Goal: Task Accomplishment & Management: Manage account settings

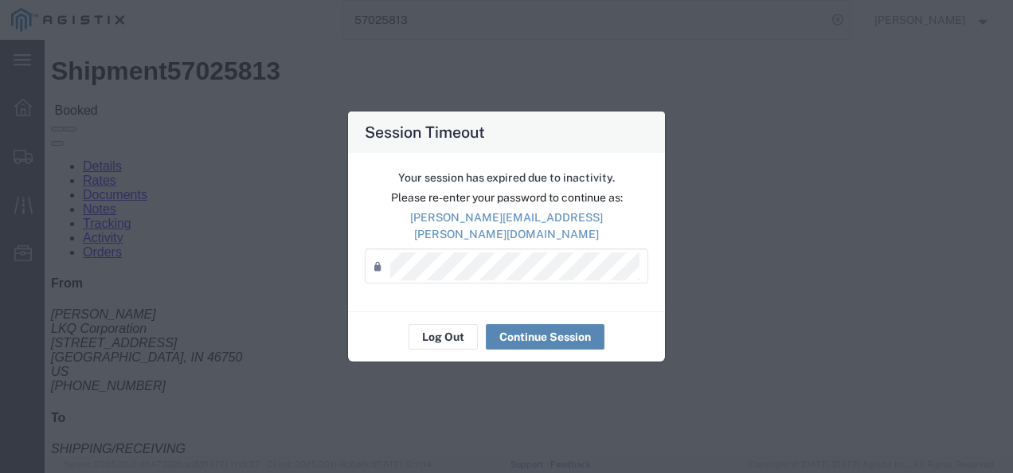
click at [535, 330] on button "Continue Session" at bounding box center [545, 336] width 119 height 25
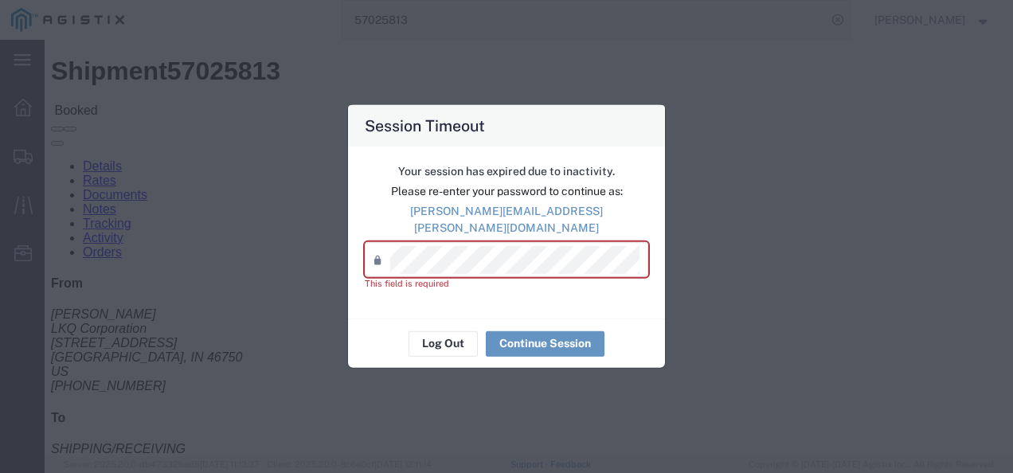
drag, startPoint x: 813, startPoint y: 131, endPoint x: 581, endPoint y: 32, distance: 252.0
click at [804, 132] on div "Session Timeout Your session has expired due to inactivity. Please re-enter you…" at bounding box center [506, 236] width 1013 height 473
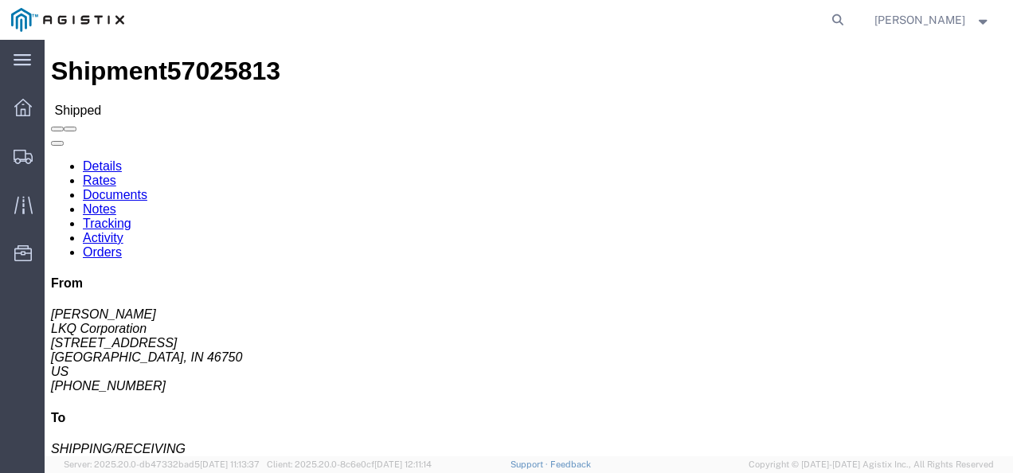
click div "Ship To LKQ Corporation (SHIPPING/RECEIVING) 3081 [STREET_ADDRESS] [PHONE_NUMBE…"
click at [55, 156] on span "Shipments" at bounding box center [49, 156] width 11 height 32
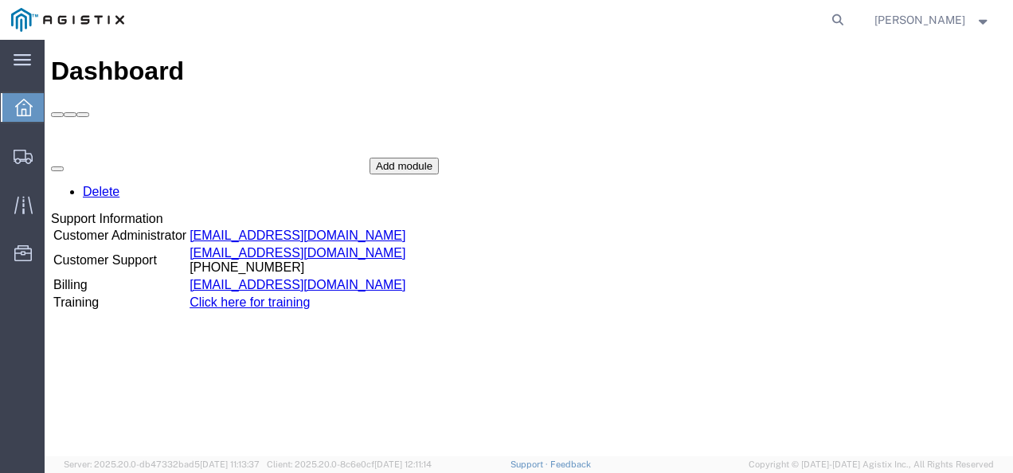
click at [852, 5] on form at bounding box center [838, 20] width 25 height 40
click at [849, 16] on icon at bounding box center [838, 20] width 22 height 22
paste input "56921608"
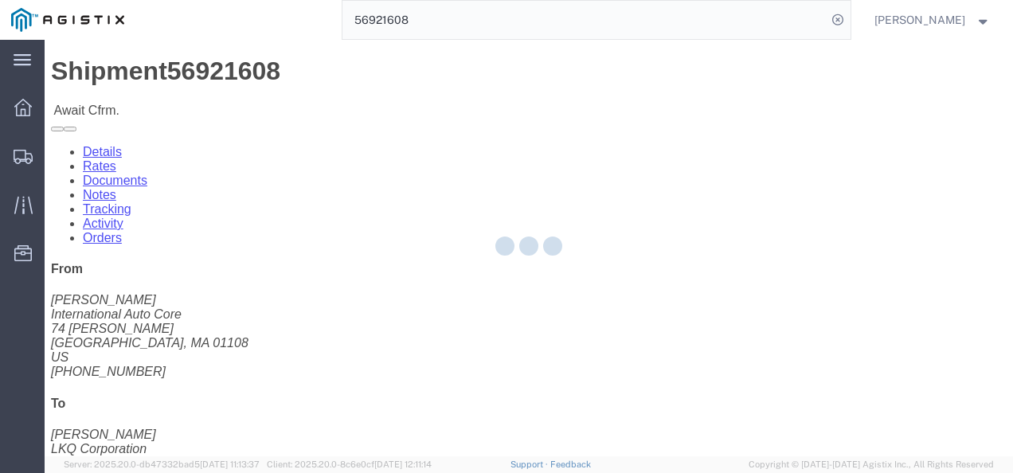
click at [556, 314] on div at bounding box center [529, 248] width 969 height 417
drag, startPoint x: 559, startPoint y: 309, endPoint x: 513, endPoint y: 269, distance: 61.0
click h4 "Routing & Vehicle Information"
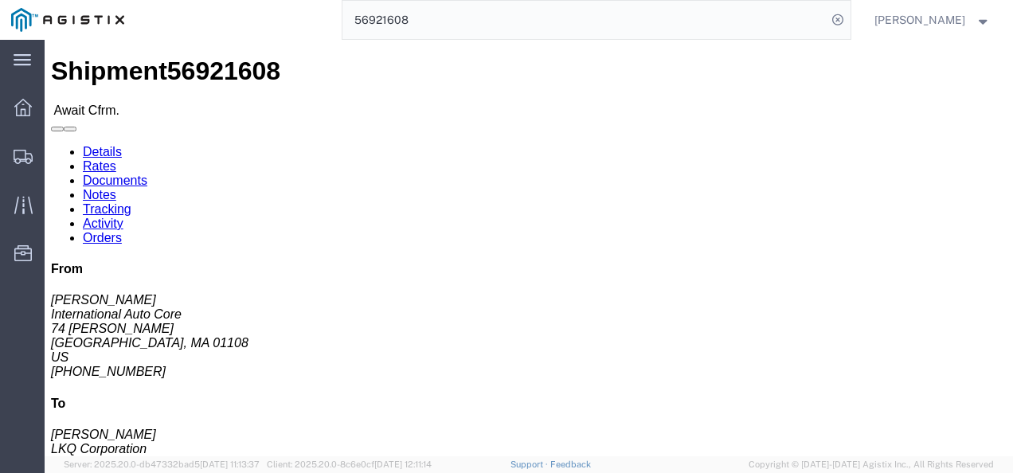
click h4 "Routing & Vehicle Information"
drag, startPoint x: 484, startPoint y: 268, endPoint x: 489, endPoint y: 284, distance: 16.6
click h4 "Routing & Vehicle Information"
drag, startPoint x: 520, startPoint y: 343, endPoint x: 508, endPoint y: 322, distance: 24.3
click div "Leg 1 - Truckload Vehicle 1: Standard Dry Van (53 Feet) Number of trucks: 1"
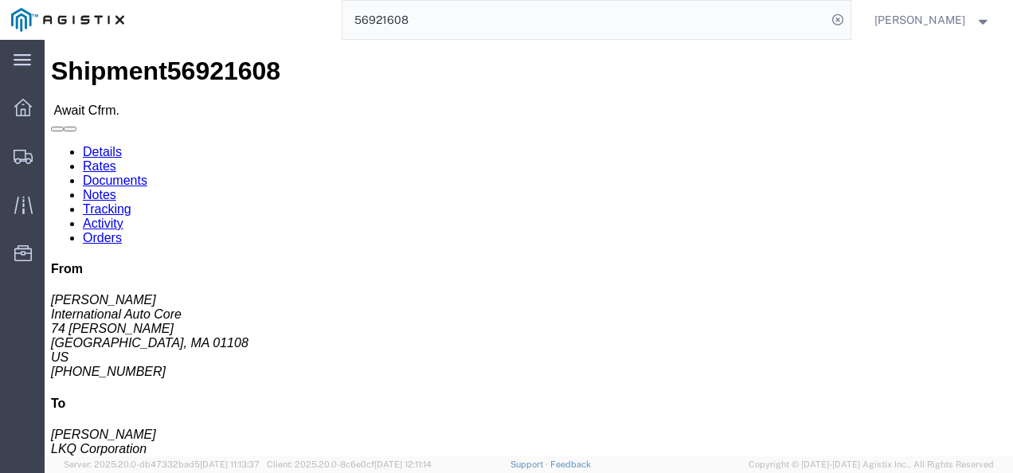
click at [457, 32] on input "56921608" at bounding box center [585, 20] width 484 height 38
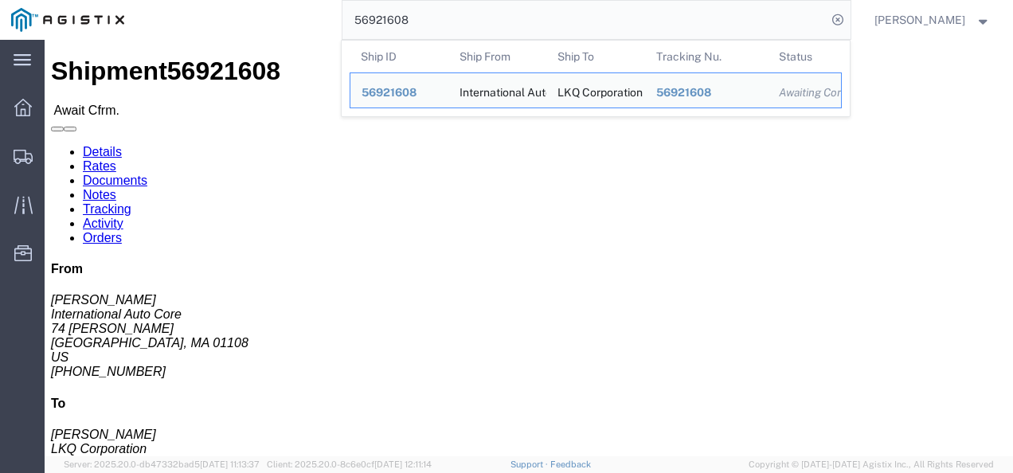
click at [457, 32] on input "56921608" at bounding box center [585, 20] width 484 height 38
paste input "7038730"
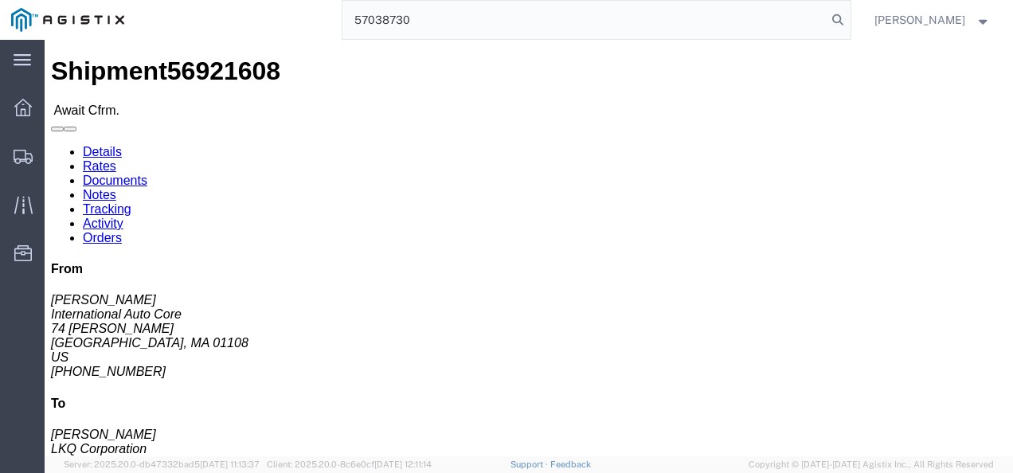
type input "57038730"
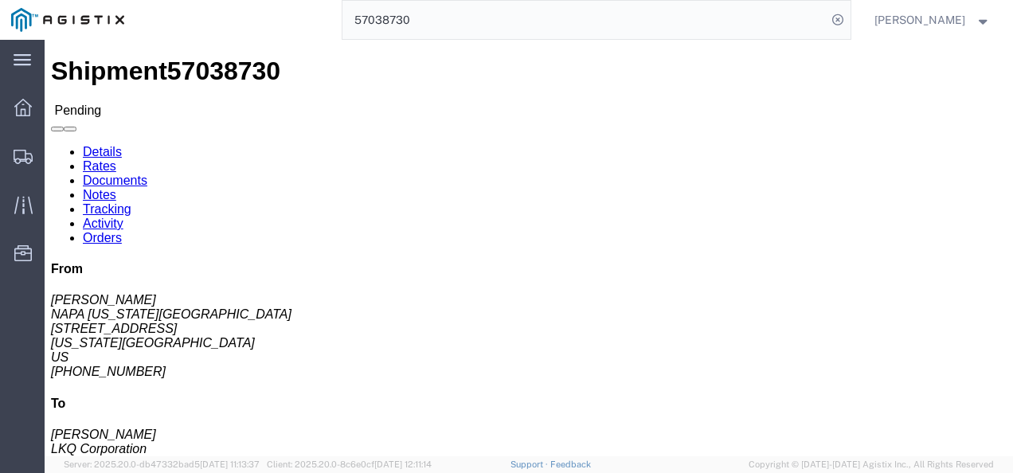
click div "Leg 1 - Truckload Vehicle 1: Standard Dry Van (53 Feet) Number of trucks: 1"
click h4 "Routing & Vehicle Information"
click div "Shipment Detail Ship From NAPA KANSAS CITY (ANTHONY THOMAS) 250 OSAGE AVE KANSA…"
click link "Rates"
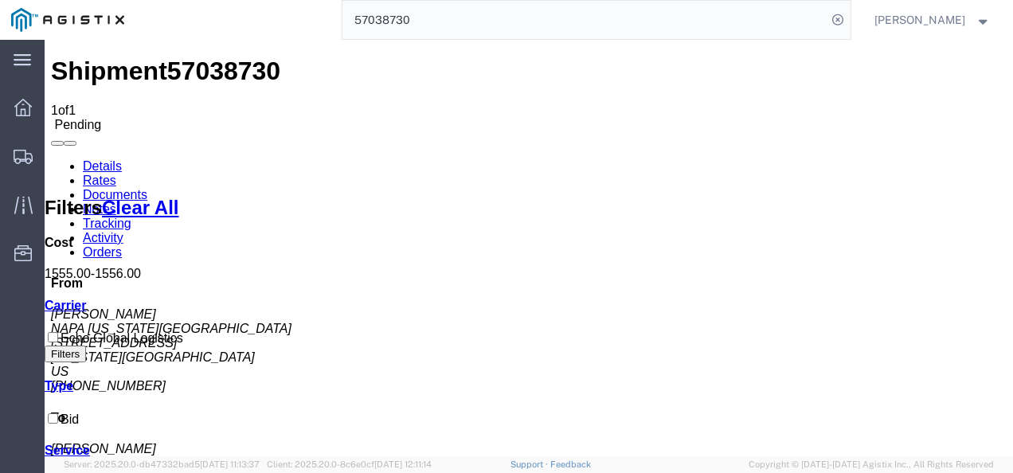
click at [93, 159] on link "Details" at bounding box center [102, 166] width 39 height 14
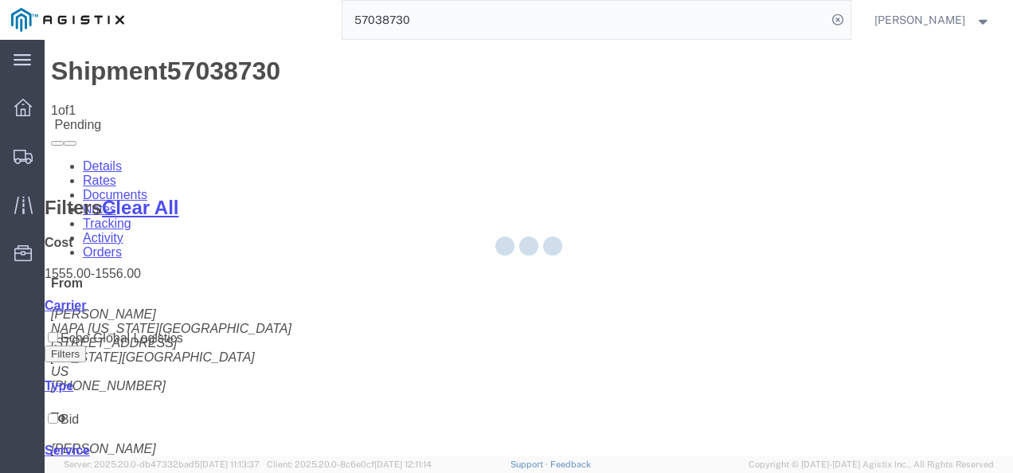
click at [674, 346] on div at bounding box center [529, 248] width 969 height 417
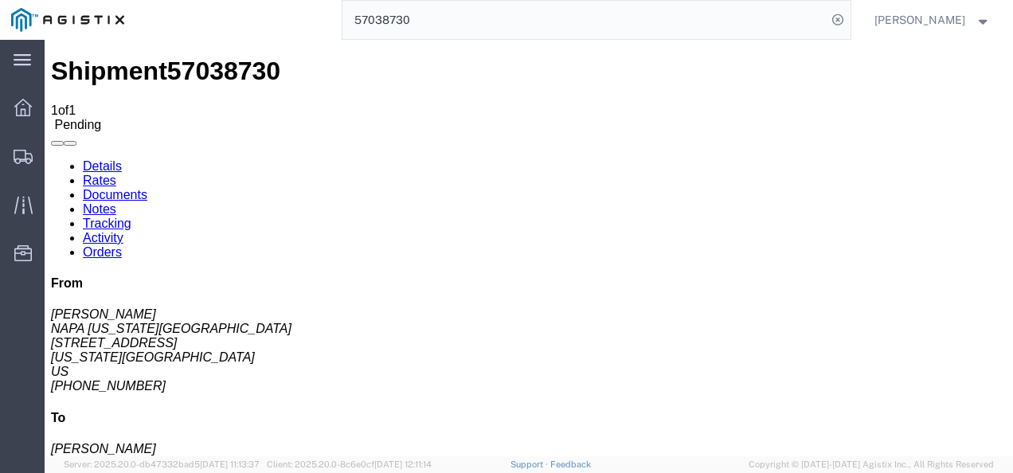
drag, startPoint x: 491, startPoint y: 266, endPoint x: 590, endPoint y: 309, distance: 107.8
click div "Shipment Detail Ship From NAPA KANSAS CITY (ANTHONY THOMAS) 250 OSAGE AVE KANSA…"
click button "Enter / Modify Bid"
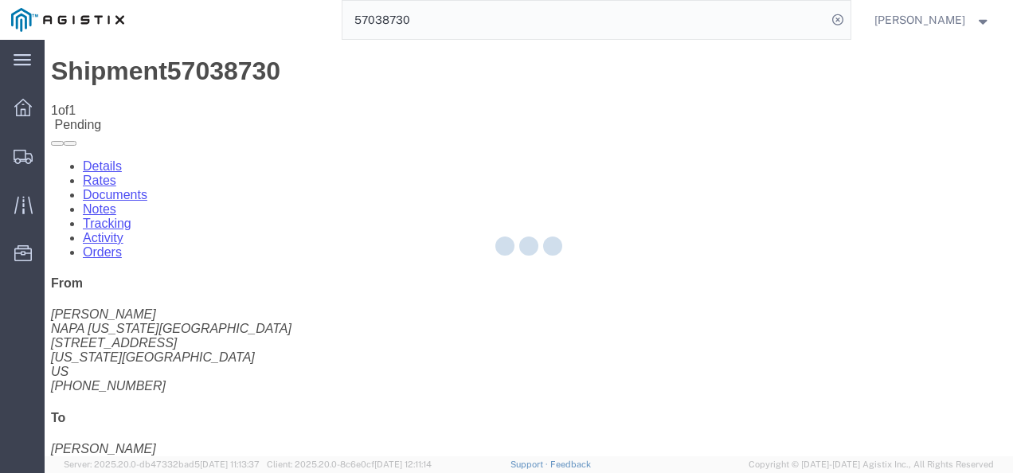
select select "4622"
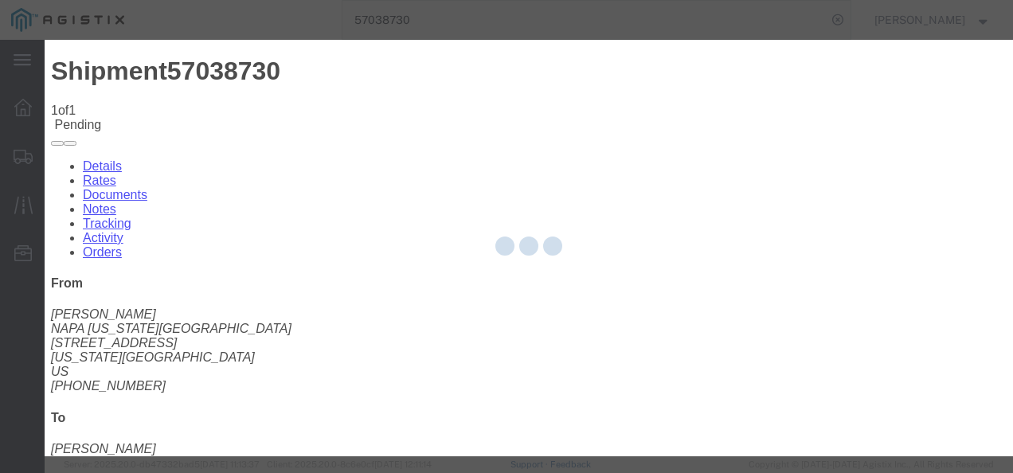
click at [330, 185] on div at bounding box center [529, 248] width 969 height 417
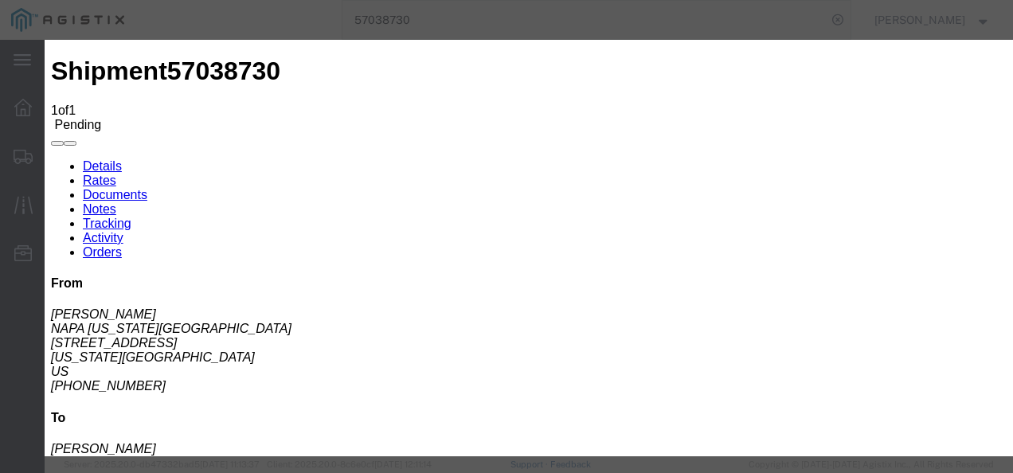
click link "ks_ga - Echo Global Logistics - TL Standard 3 - 5 Day"
drag, startPoint x: 820, startPoint y: 124, endPoint x: 636, endPoint y: 123, distance: 184.1
click div "Select 2 Day Service 3 Axle Winch Truck 3 to 5 Day Service 96L Domestic Flat Ra…"
type input "1500"
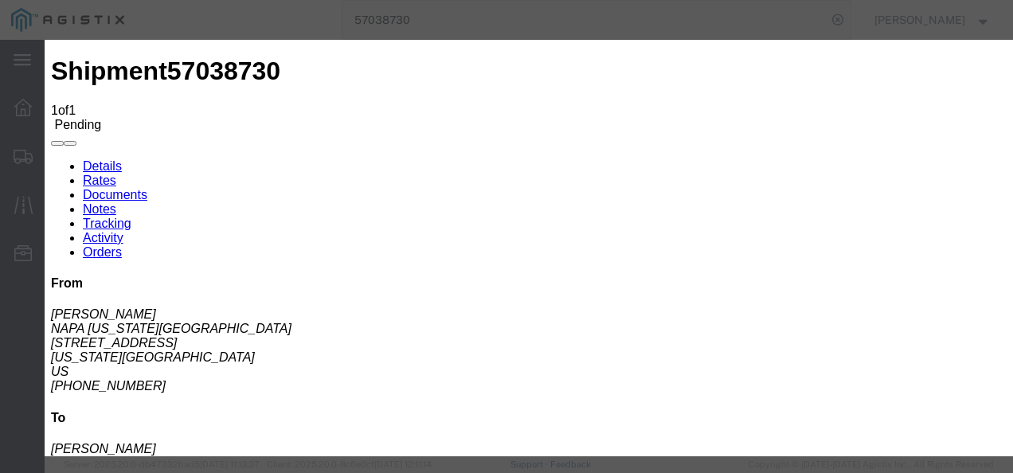
click button "Submit"
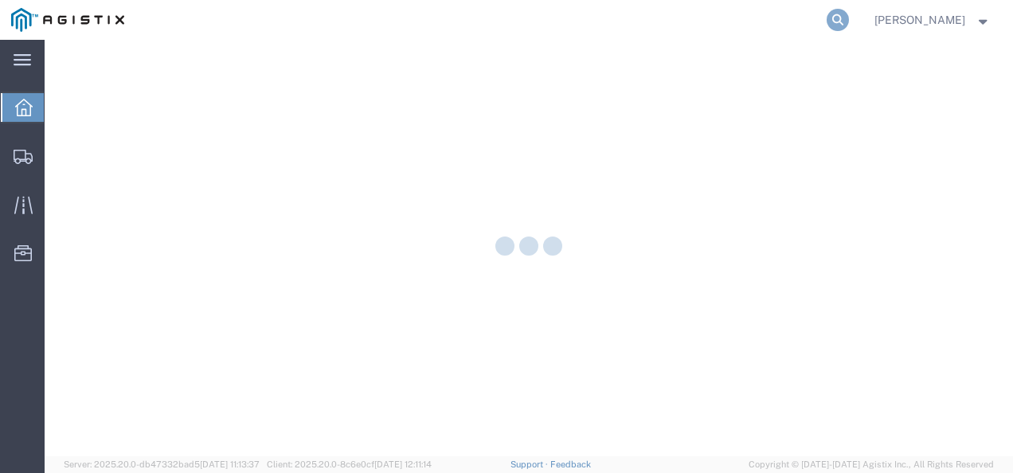
click at [849, 20] on icon at bounding box center [838, 20] width 22 height 22
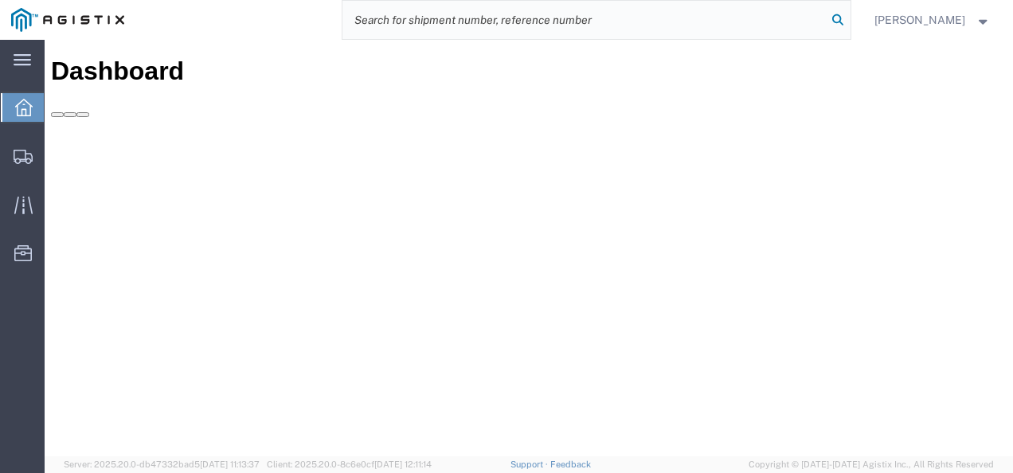
paste input "57048963"
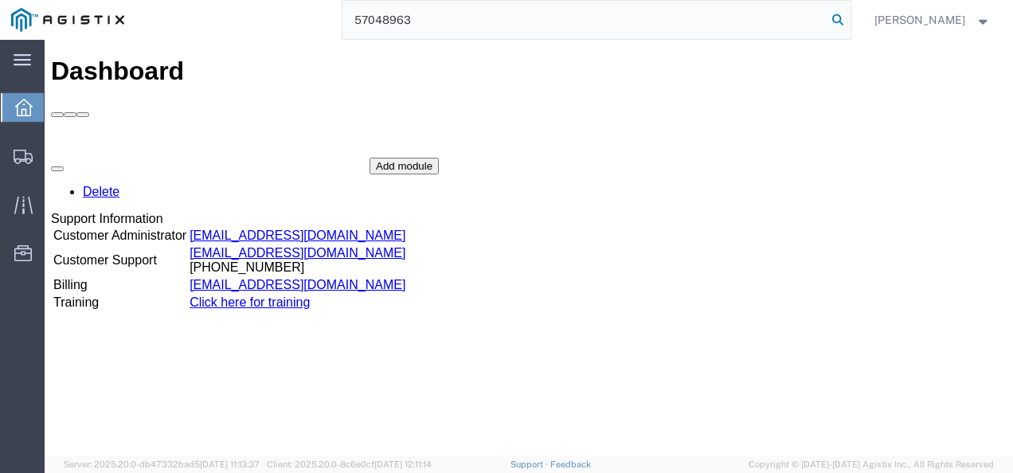
type input "57048963"
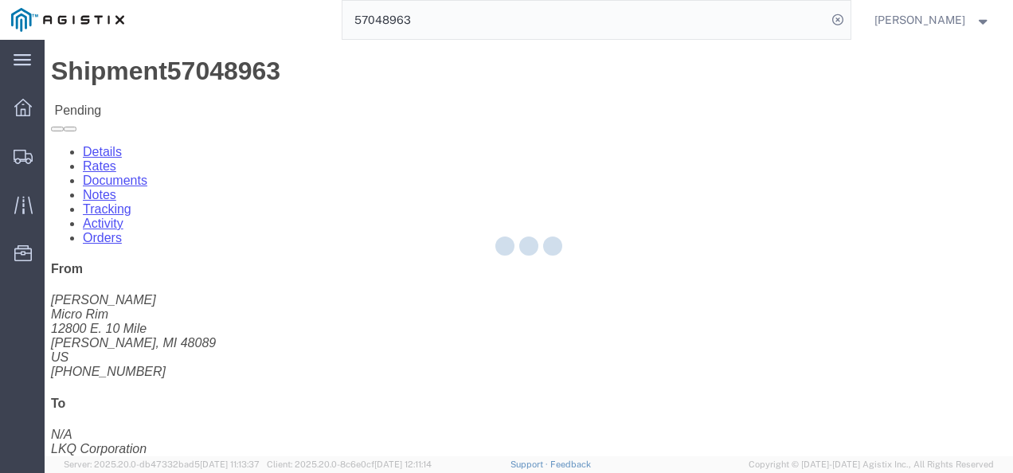
click at [504, 271] on div at bounding box center [529, 248] width 969 height 417
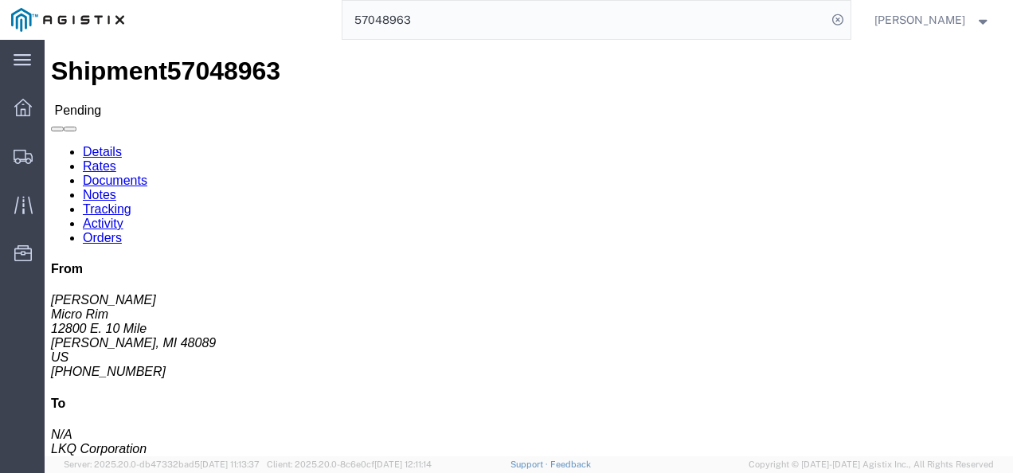
click link "Rates"
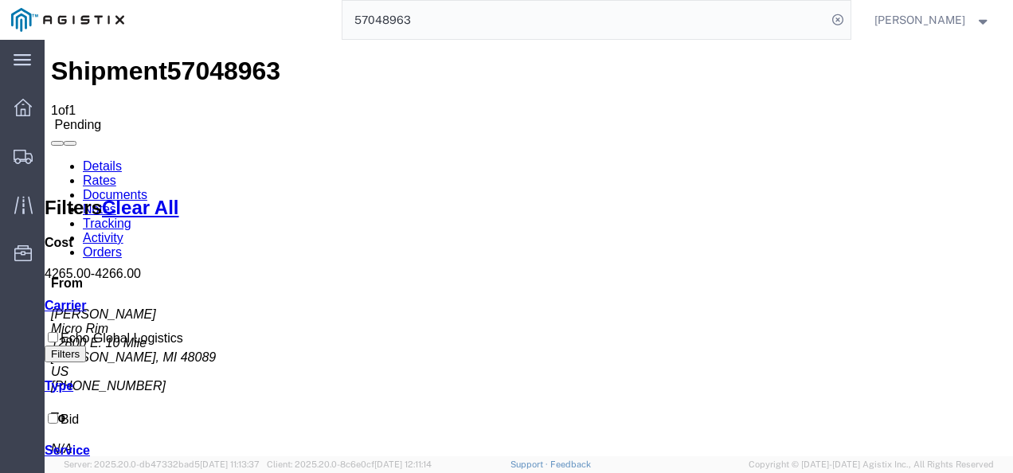
click at [96, 159] on link "Details" at bounding box center [102, 166] width 39 height 14
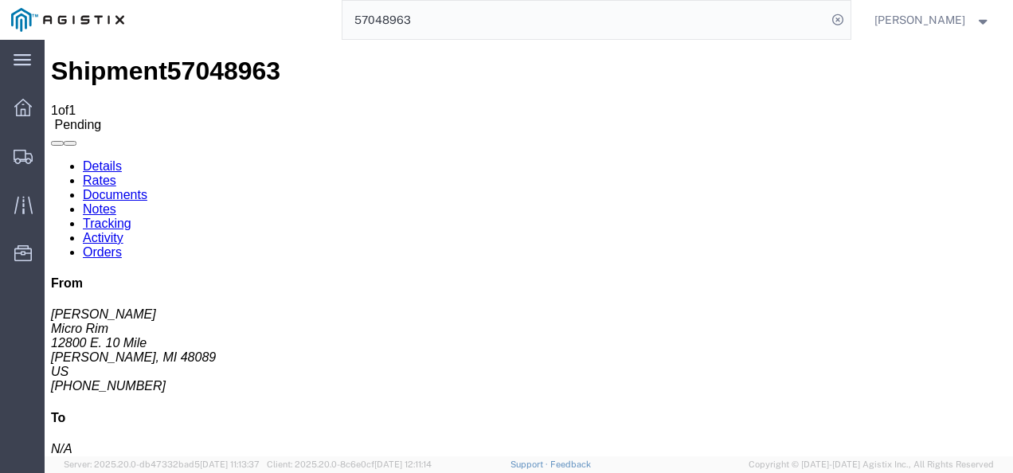
click button "Enter / Modify Bid"
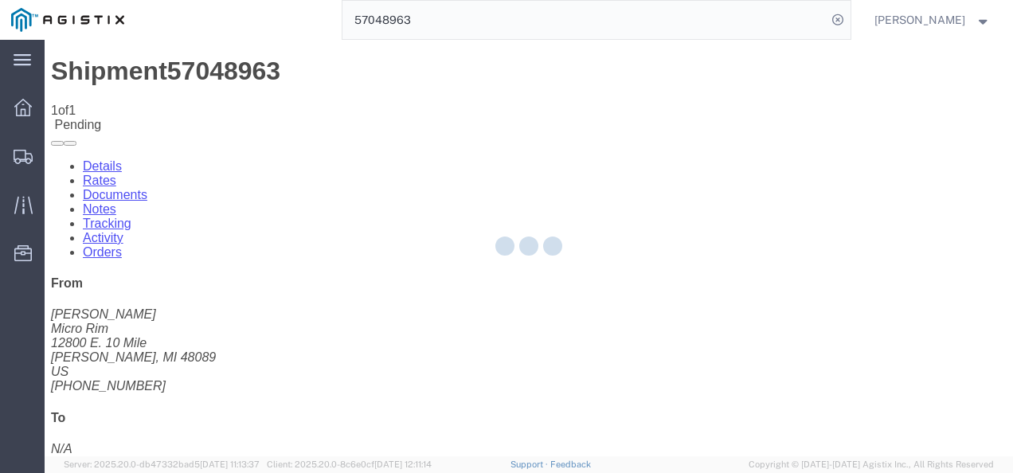
select select "4622"
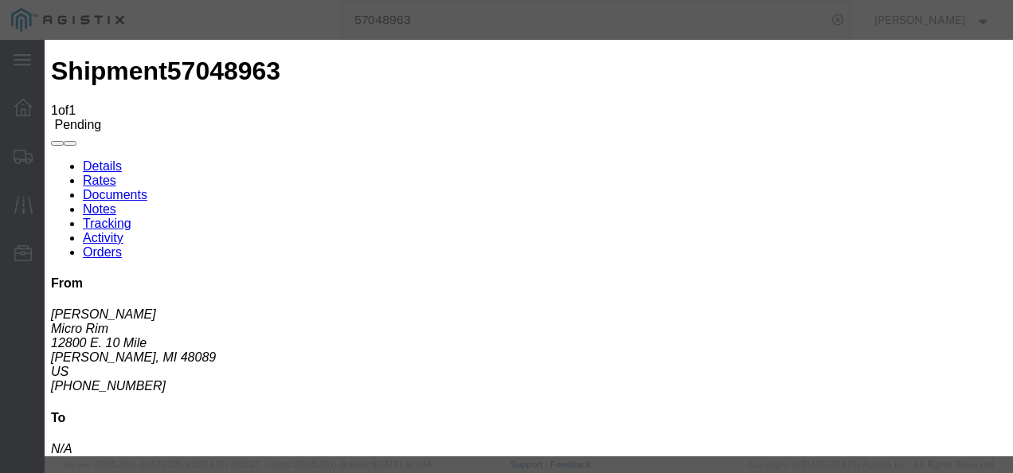
click link "ks_ga - Echo Global Logistics - TL Standard 3 - 5 Day"
drag, startPoint x: 813, startPoint y: 169, endPoint x: 472, endPoint y: 139, distance: 343.1
click div "Mode Select Air Less than Truckload Multi-Leg Ocean Freight Rail Small Parcel T…"
type input "3600"
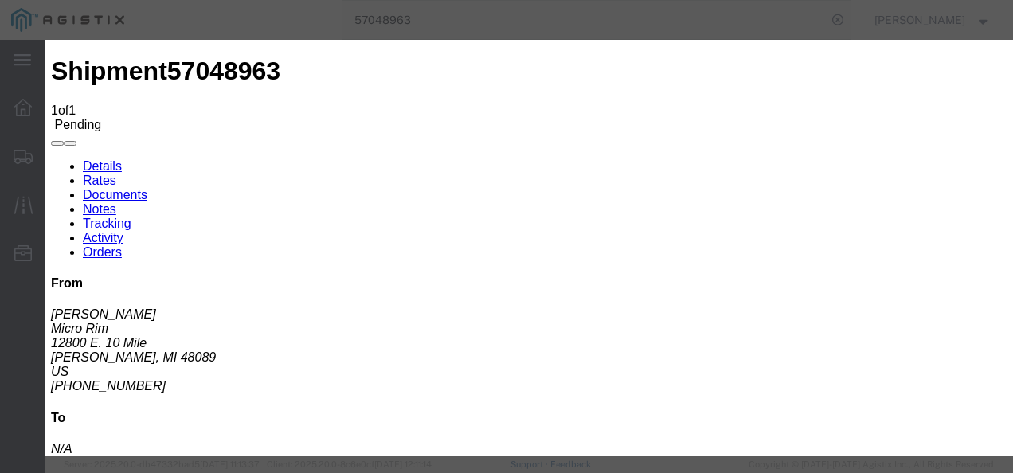
click button "Submit"
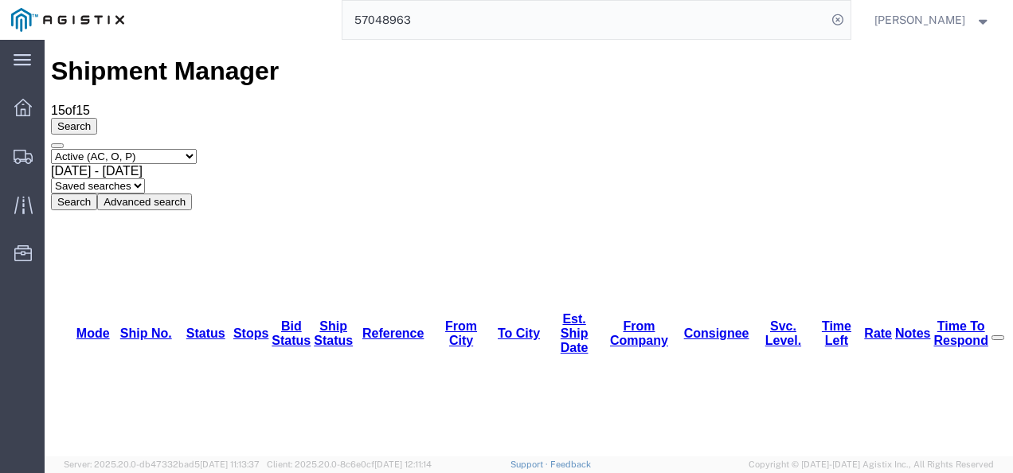
click at [508, 17] on input "57048963" at bounding box center [585, 20] width 484 height 38
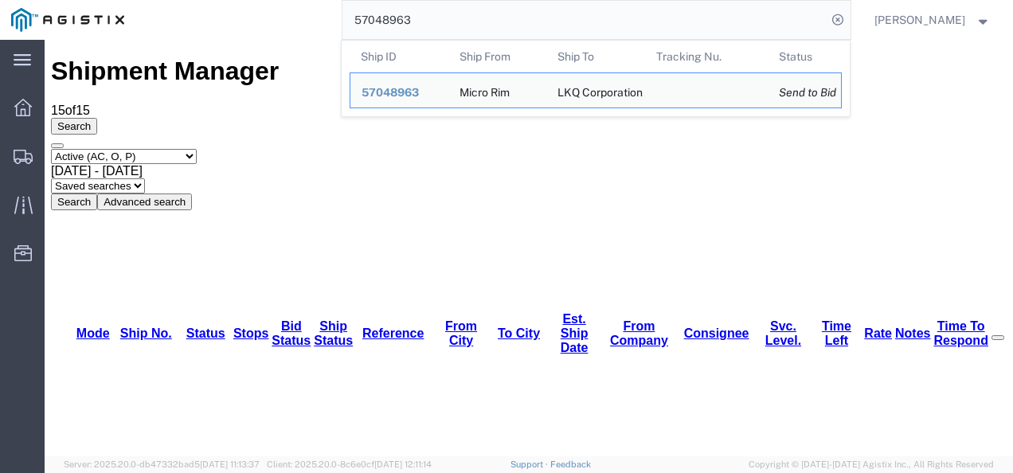
click at [508, 17] on input "57048963" at bounding box center [585, 20] width 484 height 38
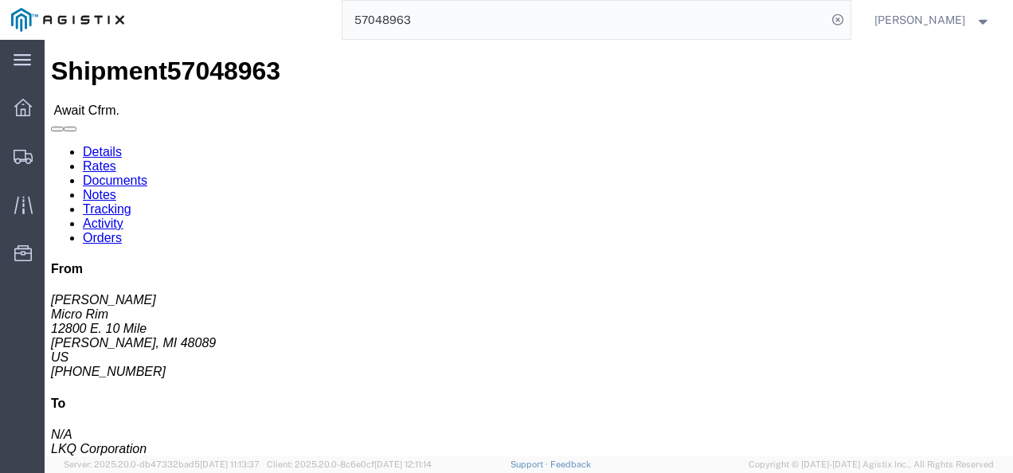
click div "Leg 1 - Truckload Vehicle 1: Standard Dry Van (53 Feet) Number of trucks: 1"
click link "Rates"
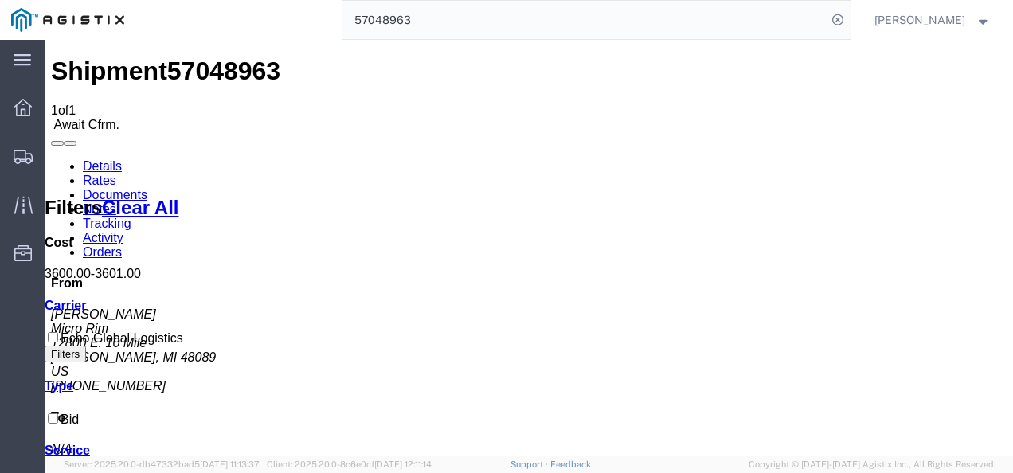
drag, startPoint x: 472, startPoint y: 352, endPoint x: 389, endPoint y: 169, distance: 201.4
click at [222, 58] on span "57048963" at bounding box center [223, 71] width 113 height 29
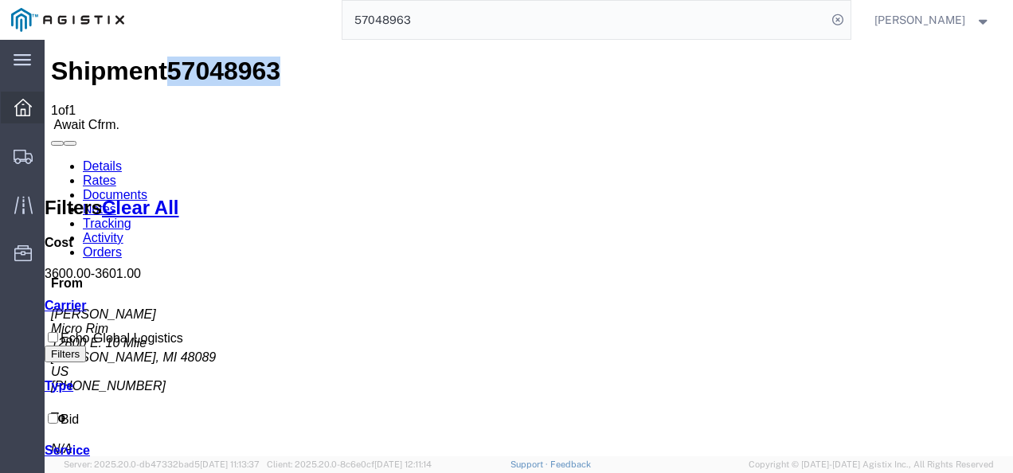
copy span "57048963"
drag, startPoint x: 558, startPoint y: 378, endPoint x: 582, endPoint y: 328, distance: 54.9
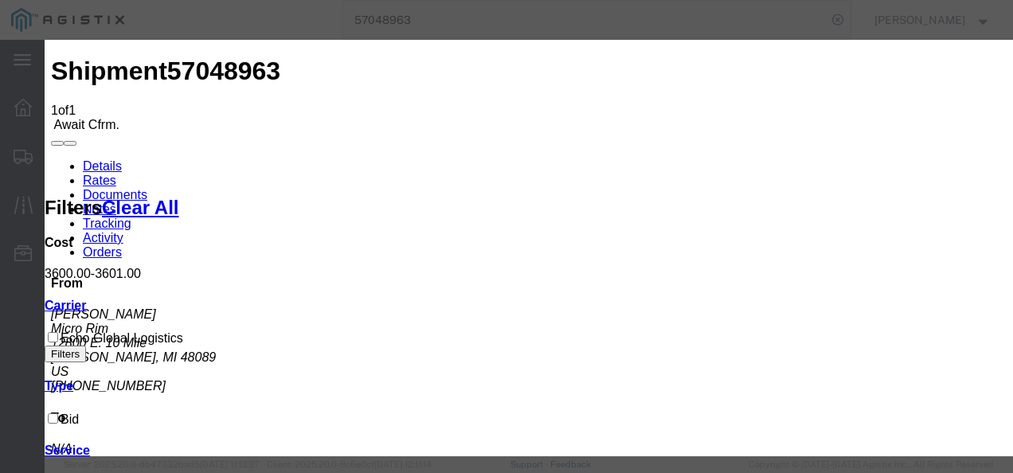
type input "12739217398798"
type input "19827398217398"
type input "98721387213987"
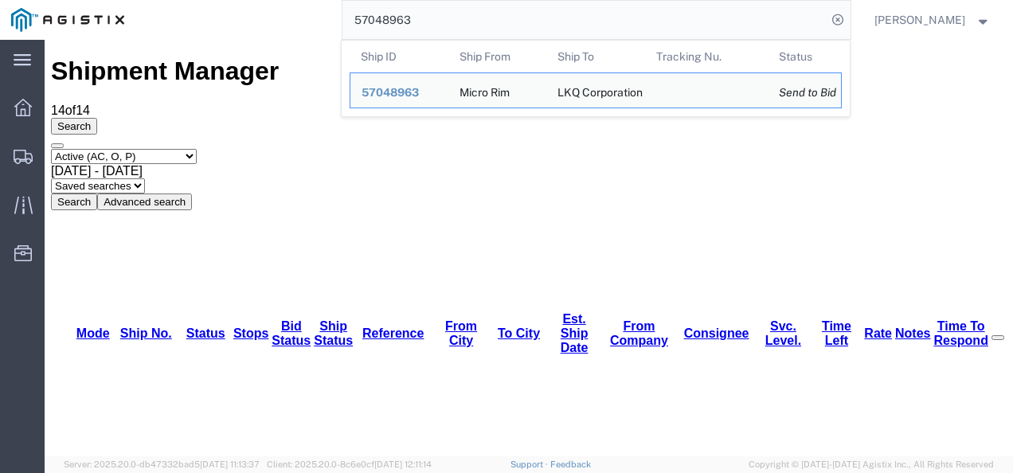
click at [484, 14] on input "57048963" at bounding box center [585, 20] width 484 height 38
click at [484, 13] on input "57048963" at bounding box center [585, 20] width 484 height 38
paste input "36844"
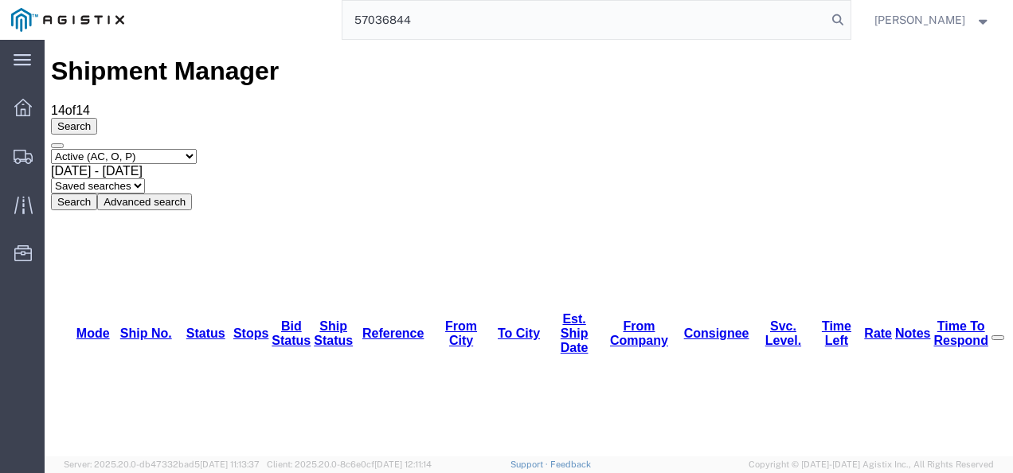
type input "57036844"
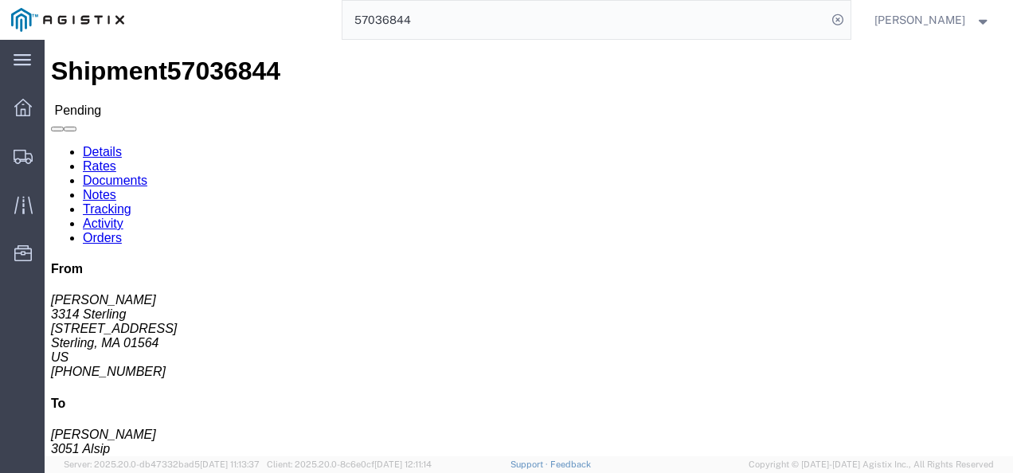
click div "Leg 1 - Truckload Vehicle 1: Standard Dry Van (53 Feet) Number of trucks: 1"
click link "Rates"
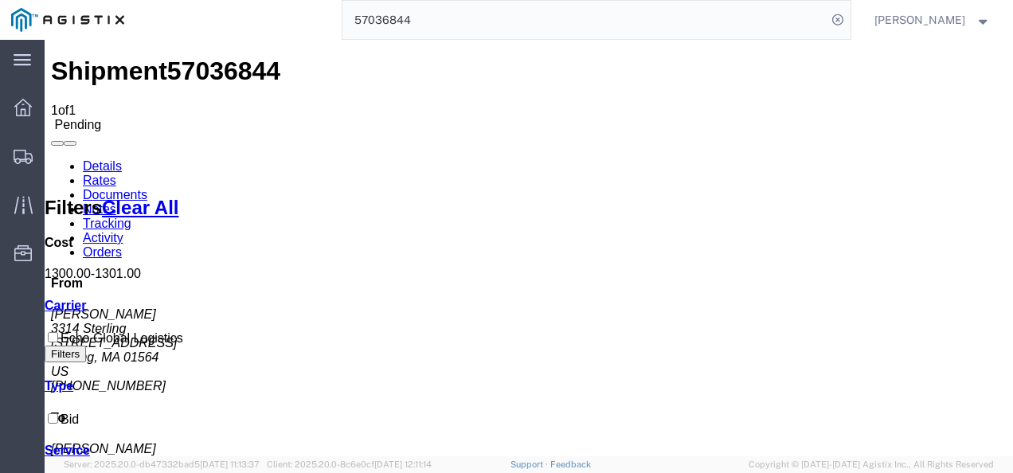
click at [89, 159] on link "Details" at bounding box center [102, 166] width 39 height 14
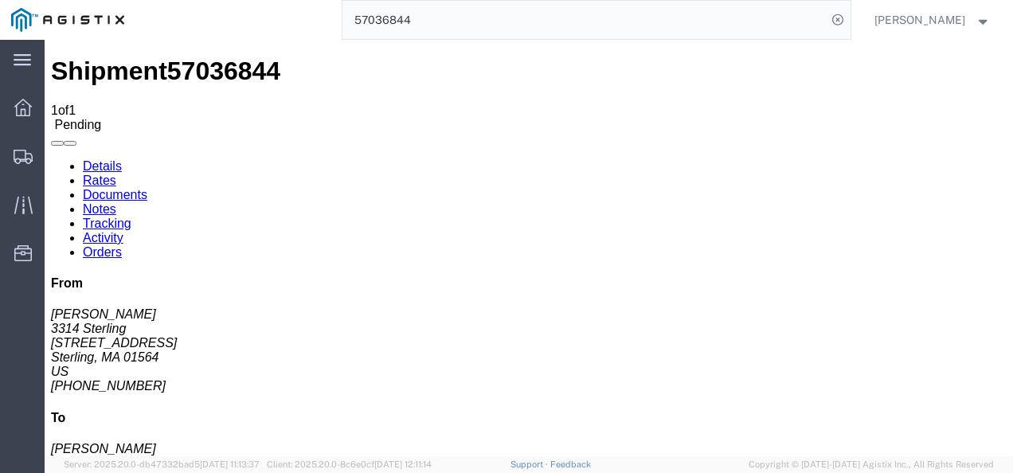
click div "Ship From 3314 Sterling (SAMUEL PEREZ) 3314 21 Chocksett Rd Sterling, MA 01564 …"
click h4 "Routing & Vehicle Information"
click div "Ship From 3314 Sterling (SAMUEL PEREZ) 3314 21 Chocksett Rd Sterling, MA 01564 …"
drag, startPoint x: 578, startPoint y: 302, endPoint x: 604, endPoint y: 398, distance: 99.2
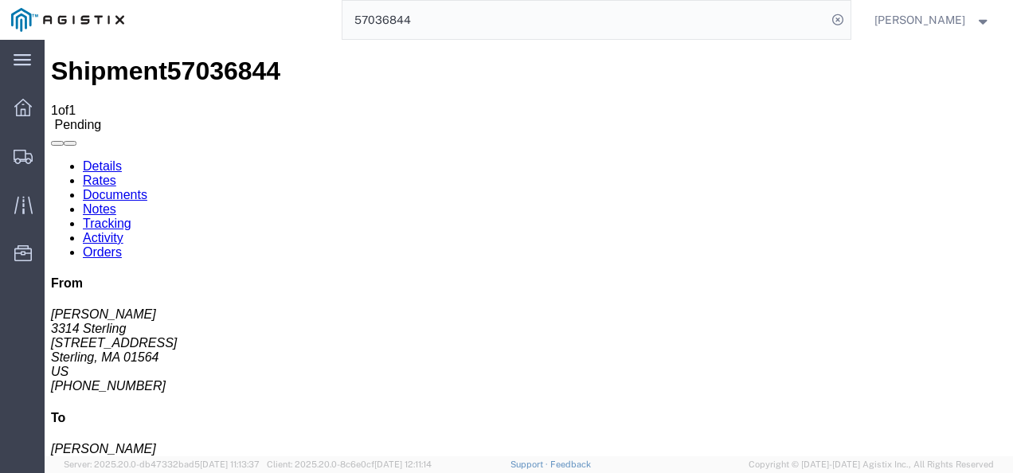
click div "Shipment Detail Ship From 3314 Sterling (SAMUEL PEREZ) 3314 21 Chocksett Rd Ste…"
drag, startPoint x: 446, startPoint y: 347, endPoint x: 483, endPoint y: 350, distance: 36.7
click div "Leg 1 - Truckload Vehicle 1: Standard Dry Van (53 Feet) Number of trucks: 1"
click button "Enter / Modify Bid"
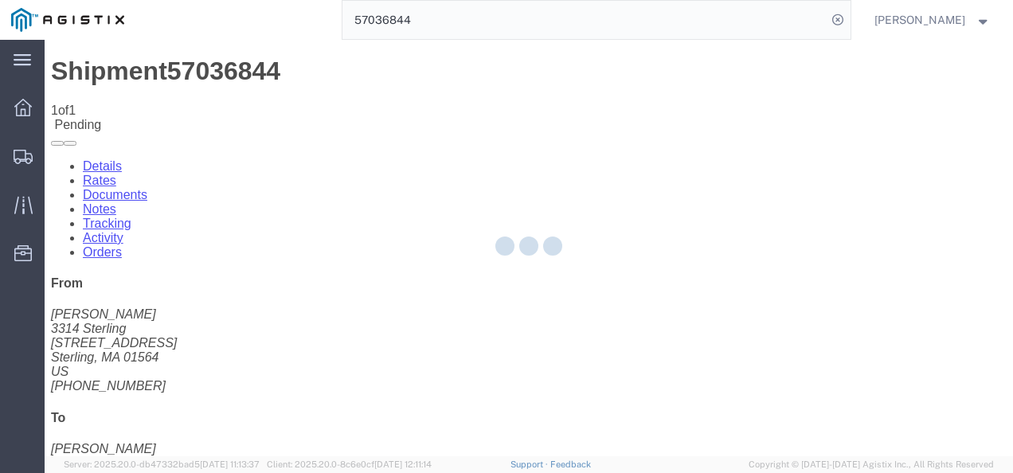
select select "4622"
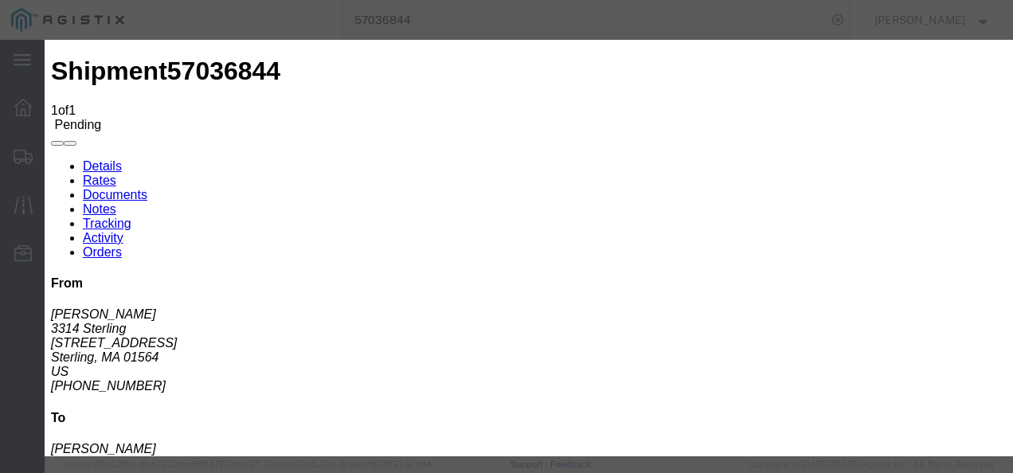
click link "ks_ga - Echo Global Logistics - TL Standard 3 - 5 Day"
drag, startPoint x: 730, startPoint y: 167, endPoint x: 524, endPoint y: 153, distance: 206.1
click div "Select 2 Day Service 3 Axle Winch Truck 3 to 5 Day Service 96L Domestic Flat Ra…"
type input "1375"
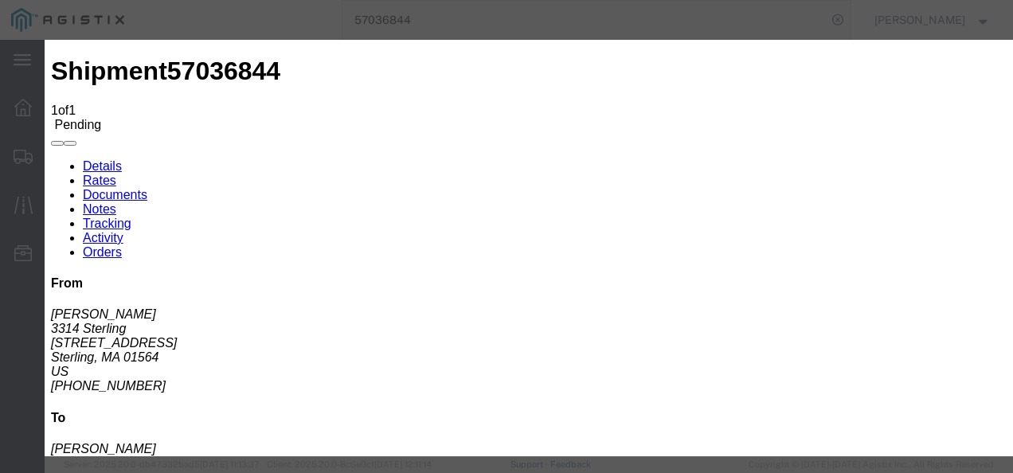
click button "Submit"
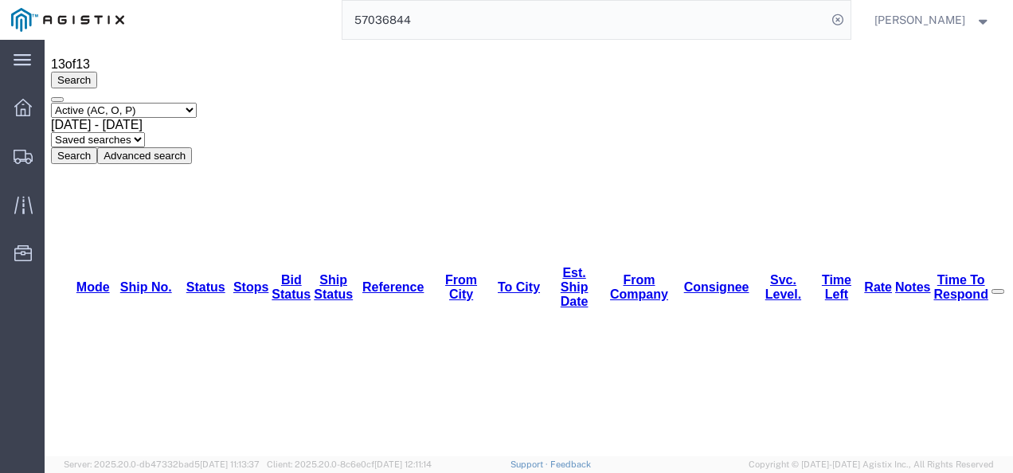
scroll to position [70, 0]
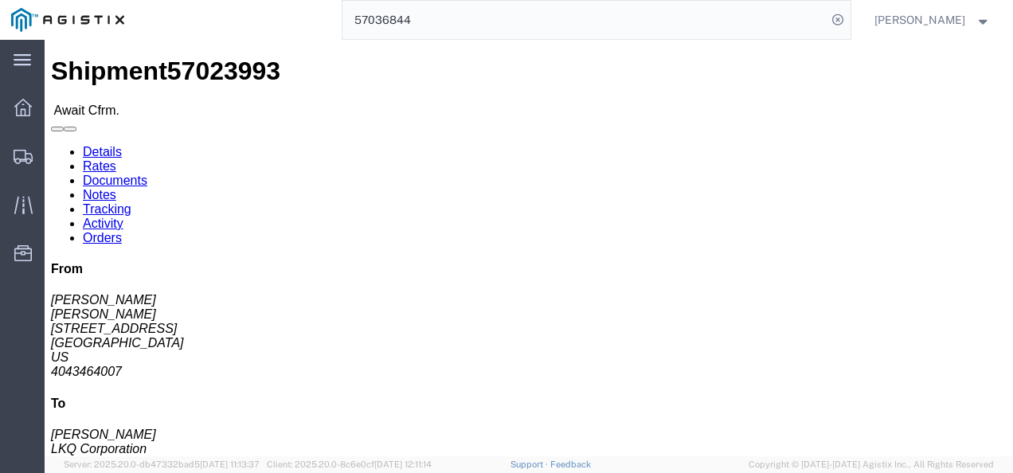
drag, startPoint x: 496, startPoint y: 316, endPoint x: 406, endPoint y: 252, distance: 110.3
click div "Shipment Detail Ship From Reese Corley (Reese Corley) 3064 1700 Westgate Parkwa…"
click link "Rates"
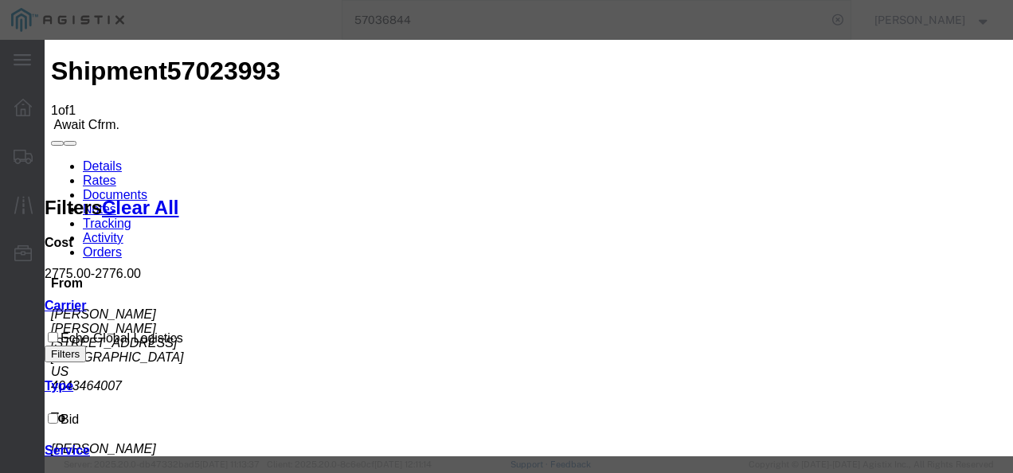
type input "982173912797"
type input "987213987219873"
type input "9872198372987"
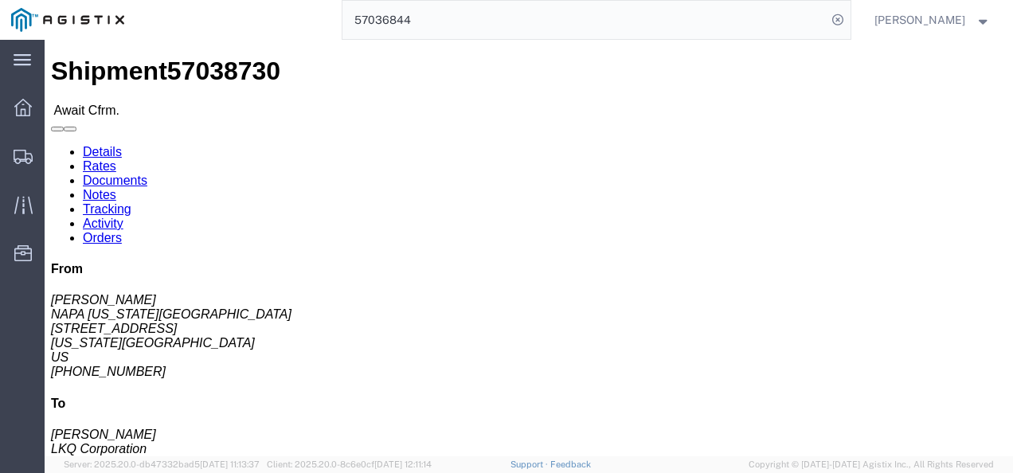
click div "Leg 1 - Truckload Vehicle 1: Standard Dry Van (53 Feet) Number of trucks: 1"
click link "Rates"
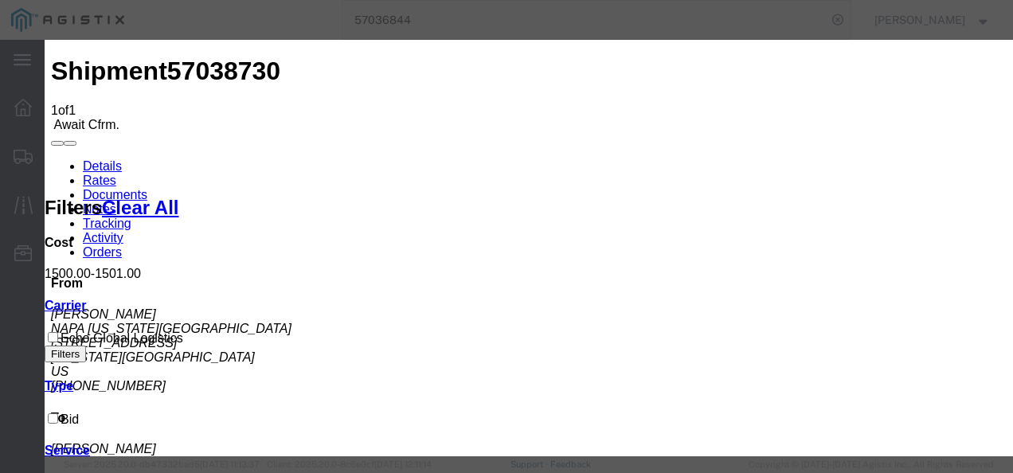
type input "82739217397"
type input "98721983721987"
type input "987217321987"
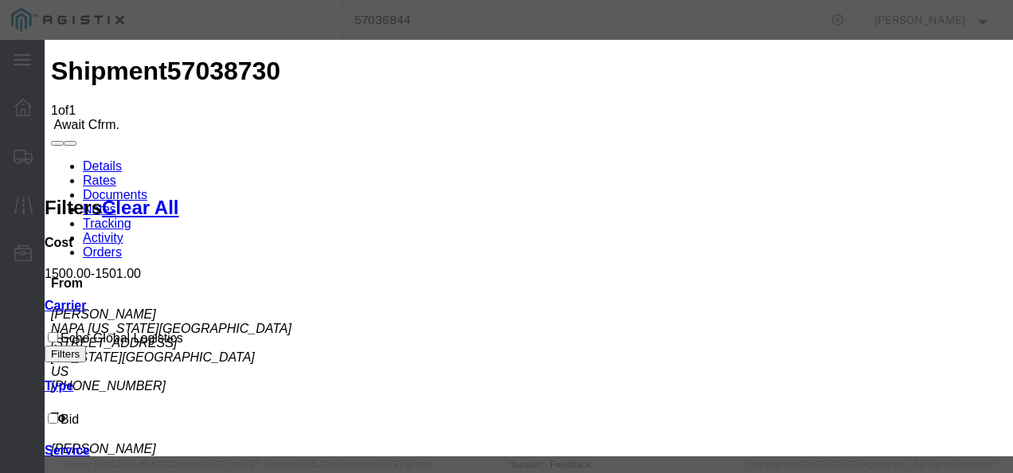
drag, startPoint x: 896, startPoint y: 304, endPoint x: 924, endPoint y: 320, distance: 32.8
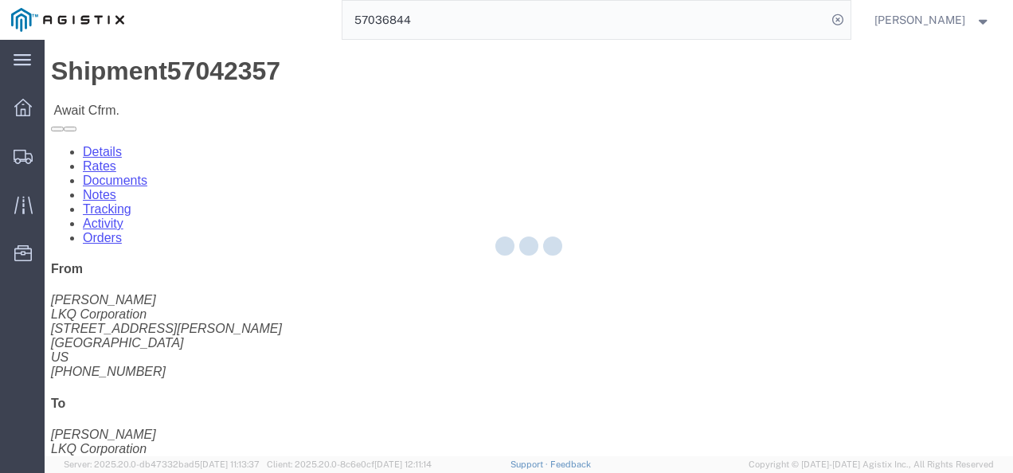
click at [415, 314] on div at bounding box center [529, 248] width 969 height 417
drag, startPoint x: 454, startPoint y: 311, endPoint x: 443, endPoint y: 321, distance: 15.2
click at [443, 321] on div at bounding box center [529, 248] width 969 height 417
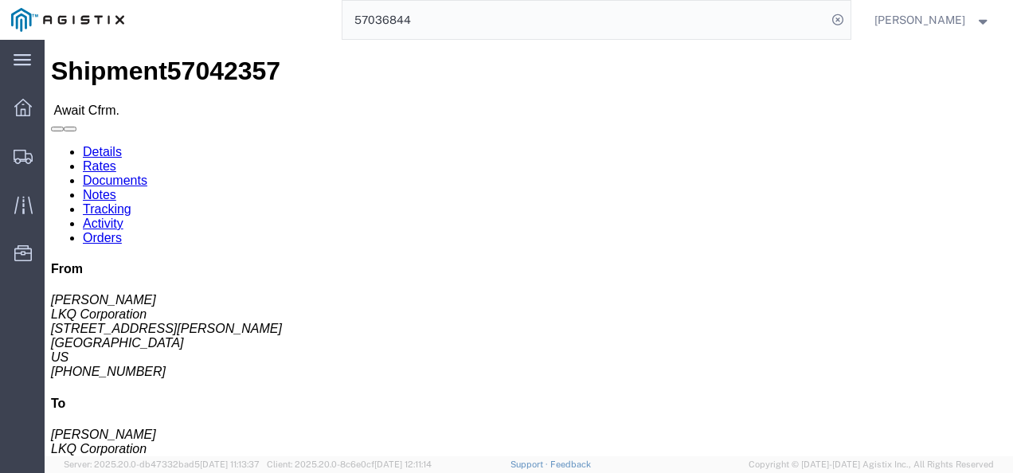
click div "Leg 1 - Truckload Vehicle 1: Standard Dry Van (53 Feet) Number of trucks: 1"
drag, startPoint x: 455, startPoint y: 277, endPoint x: 363, endPoint y: 190, distance: 126.8
click div "Shipment Detail Ship From LKQ Corporation (Cody O'Reilly) 1732 37 S. Thornton R…"
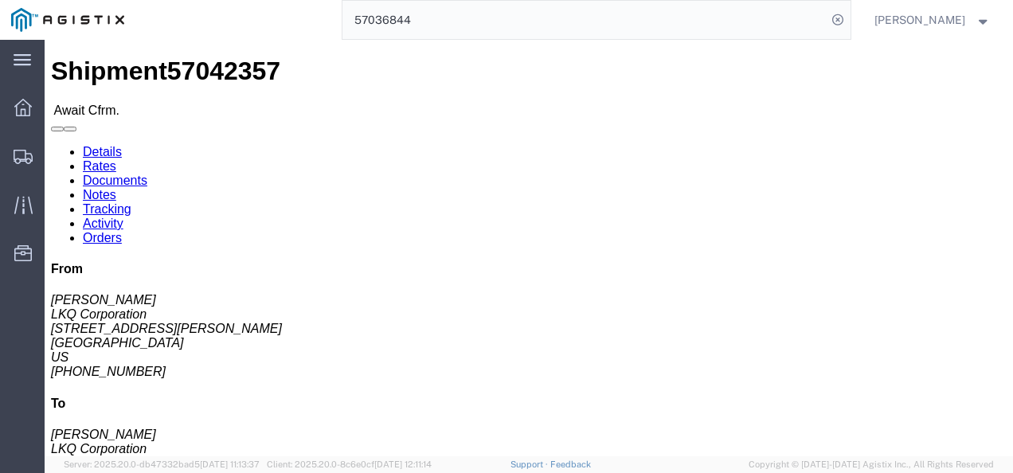
drag, startPoint x: 396, startPoint y: 269, endPoint x: 363, endPoint y: 232, distance: 49.6
click div "Ship From LKQ Corporation ([PERSON_NAME]) [STREET_ADDRESS][PERSON_NAME] [GEOGRA…"
click span "57042357"
copy span "57042357"
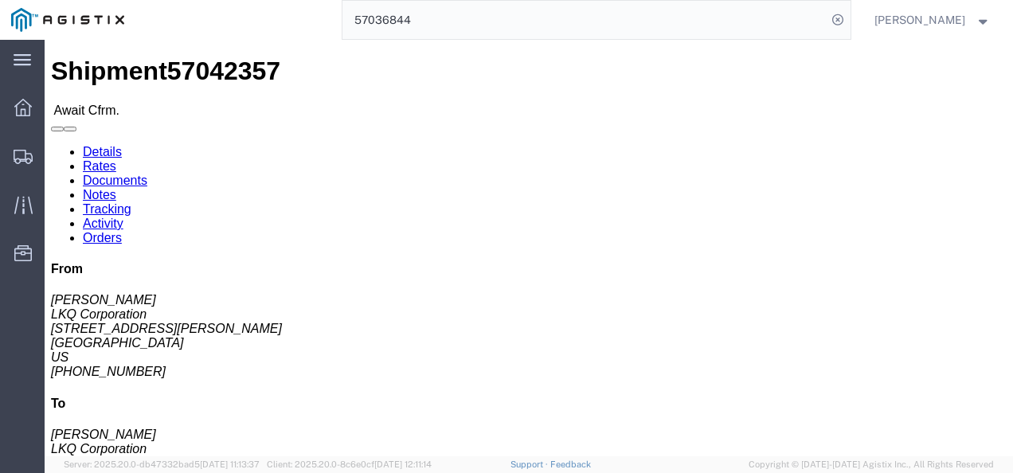
click div "Shipment Detail Ship From LKQ Corporation (Cody O'Reilly) 1732 37 S. Thornton R…"
click div "Ship From LKQ Corporation ([PERSON_NAME]) [STREET_ADDRESS][PERSON_NAME] [GEOGRA…"
click div "Leg 1 - Truckload Vehicle 1: Standard Dry Van (53 Feet) Number of trucks: 1"
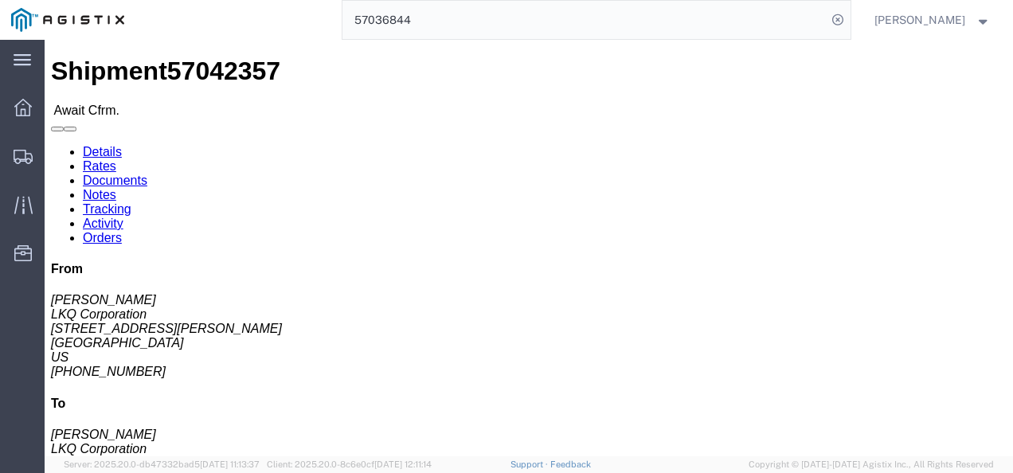
drag, startPoint x: 406, startPoint y: 312, endPoint x: 439, endPoint y: 360, distance: 58.4
click div "Leg 1 - Truckload Vehicle 1: Standard Dry Van (53 Feet) Number of trucks: 1"
drag, startPoint x: 482, startPoint y: 318, endPoint x: 470, endPoint y: 308, distance: 15.8
click div "Leg 1 - Truckload Vehicle 1: Standard Dry Van (53 Feet) Number of trucks: 1"
click div "Shipment Detail Ship From LKQ Corporation (Cody O'Reilly) 1732 37 S. Thornton R…"
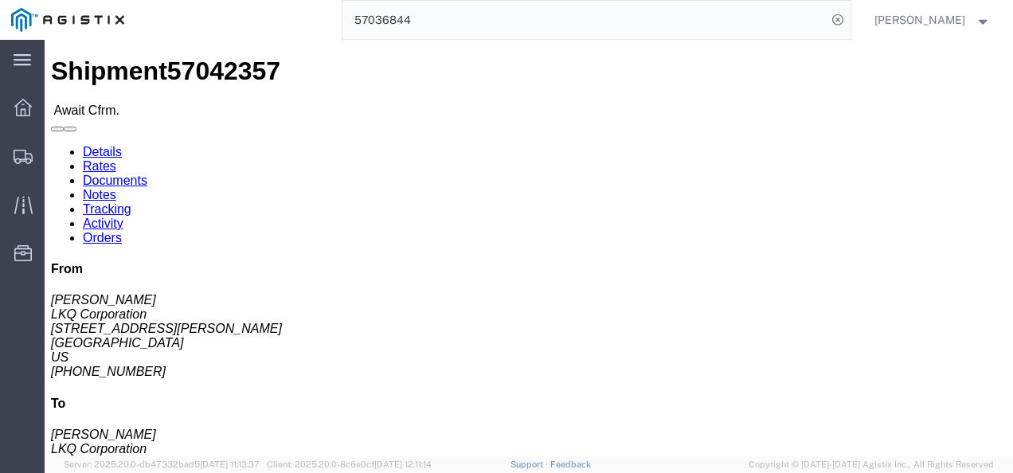
click span "57042357"
copy span "57042357"
drag, startPoint x: 479, startPoint y: 191, endPoint x: 488, endPoint y: 226, distance: 36.1
click p "10/13/2025 09:45 - 10/13/2025 10:00"
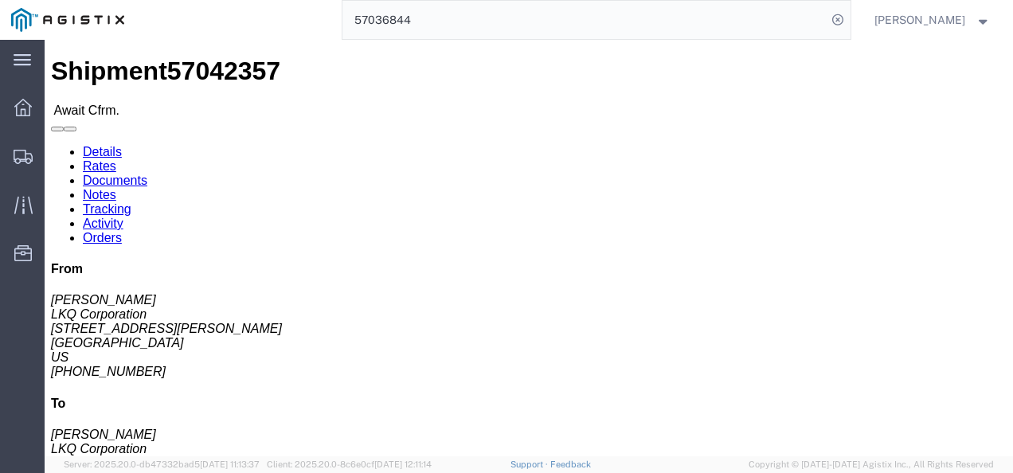
drag, startPoint x: 537, startPoint y: 311, endPoint x: 528, endPoint y: 352, distance: 42.3
click div "Leg 1 - Truckload Vehicle 1: Standard Dry Van (53 Feet) Number of trucks: 1"
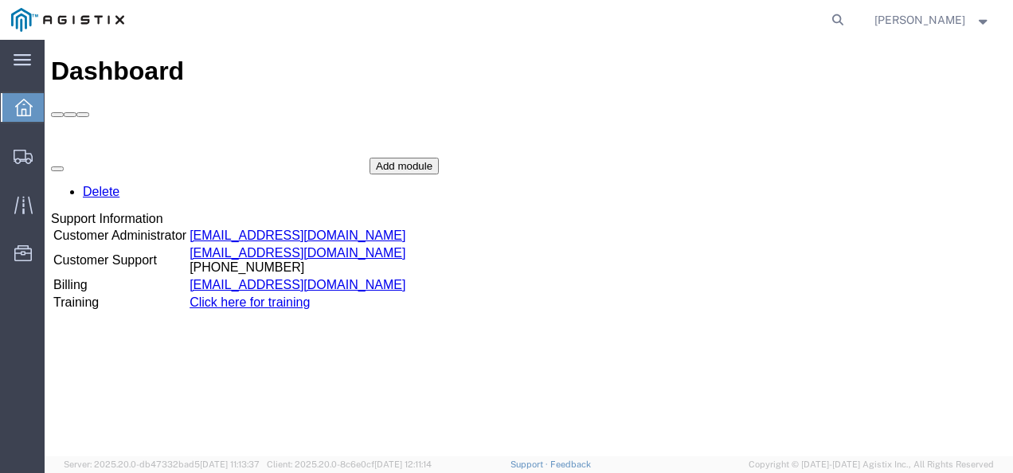
drag, startPoint x: 523, startPoint y: 368, endPoint x: 535, endPoint y: 451, distance: 83.6
click at [525, 378] on div "Dashboard Delete Support Information Customer Administrator [EMAIL_ADDRESS][DOM…" at bounding box center [529, 265] width 956 height 417
click at [849, 18] on icon at bounding box center [838, 20] width 22 height 22
paste input "57042357"
type input "57042357"
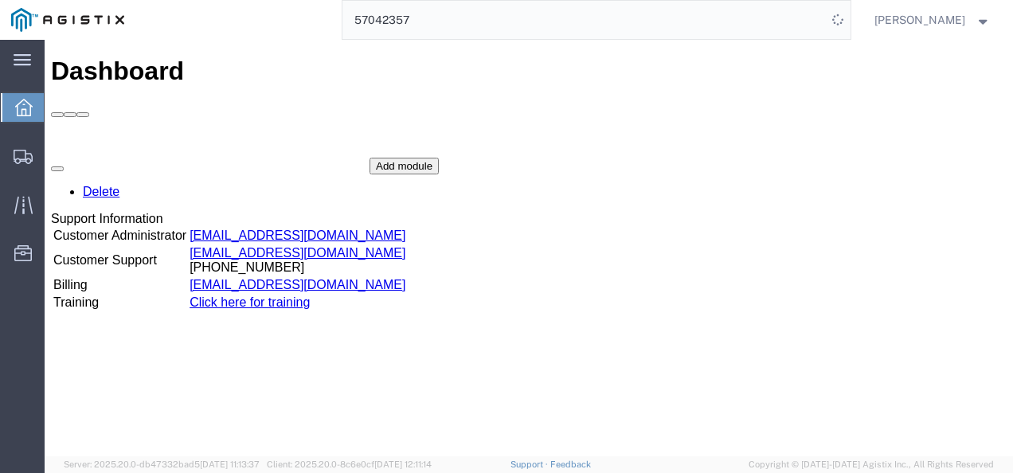
click at [439, 158] on div "Add module" at bounding box center [404, 166] width 69 height 17
click at [865, 234] on div "Delete Support Information Customer Administrator [EMAIL_ADDRESS][DOMAIN_NAME] …" at bounding box center [529, 277] width 956 height 239
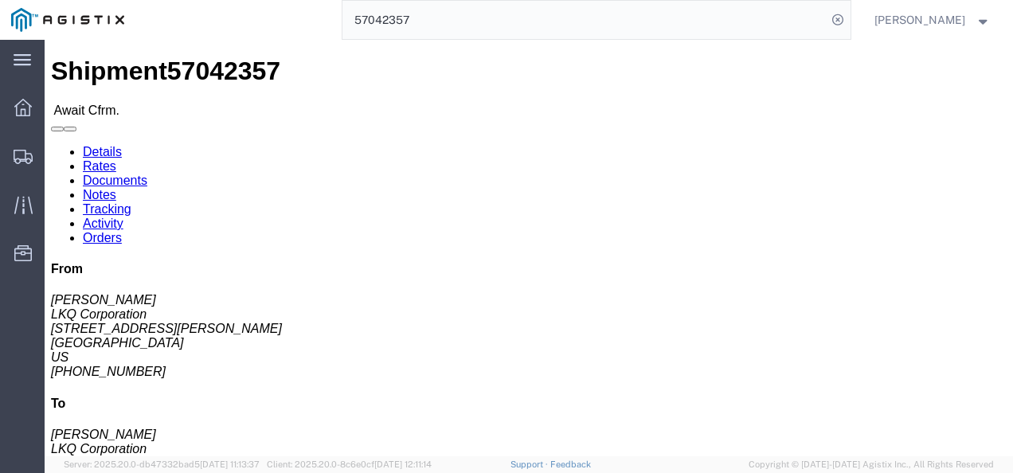
click div "Ship From LKQ Corporation ([PERSON_NAME]) [STREET_ADDRESS][PERSON_NAME] [GEOGRA…"
drag, startPoint x: 515, startPoint y: 256, endPoint x: 516, endPoint y: 265, distance: 8.9
click div "Ship From LKQ Corporation ([PERSON_NAME]) [STREET_ADDRESS][PERSON_NAME] [GEOGRA…"
drag, startPoint x: 577, startPoint y: 319, endPoint x: 621, endPoint y: 402, distance: 93.4
click div "Leg 1 - Truckload Vehicle 1: Standard Dry Van (53 Feet) Number of trucks: 1"
